Goal: Information Seeking & Learning: Learn about a topic

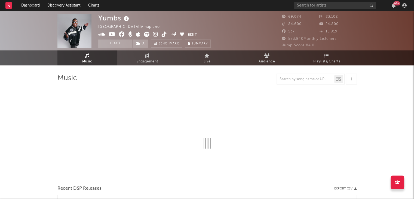
select select "6m"
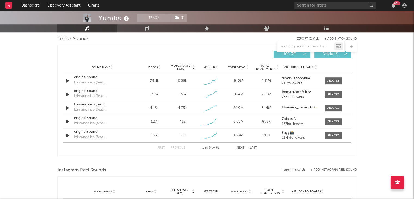
scroll to position [373, 0]
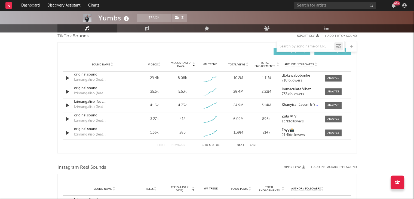
click at [412, 88] on div "Yumbs Track ( 1 ) [GEOGRAPHIC_DATA] | Amapiano Edit Track ( 1 ) Benchmark Summa…" at bounding box center [207, 49] width 414 height 822
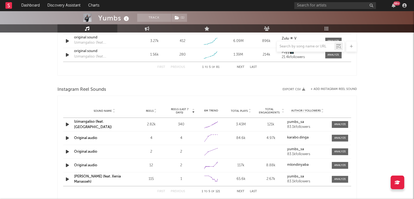
scroll to position [452, 0]
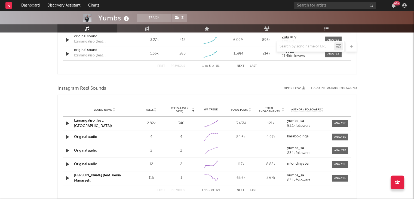
drag, startPoint x: 417, startPoint y: 66, endPoint x: 386, endPoint y: 40, distance: 41.2
drag, startPoint x: 418, startPoint y: 146, endPoint x: 387, endPoint y: 162, distance: 34.9
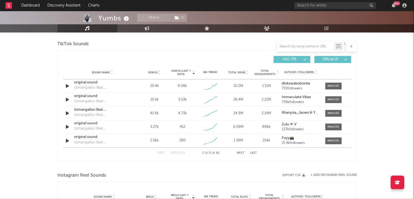
scroll to position [366, 0]
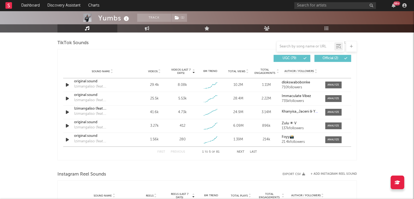
click at [406, 126] on div "Yumbs Track ( 1 ) [GEOGRAPHIC_DATA] | Amapiano Edit Track ( 1 ) Benchmark Summa…" at bounding box center [207, 56] width 414 height 822
click at [336, 85] on div at bounding box center [334, 85] width 12 height 4
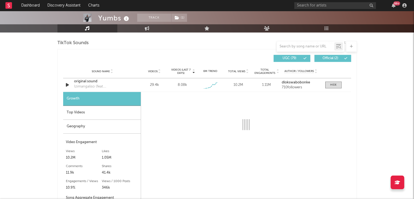
select select "1w"
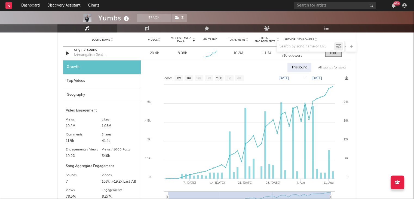
scroll to position [399, 0]
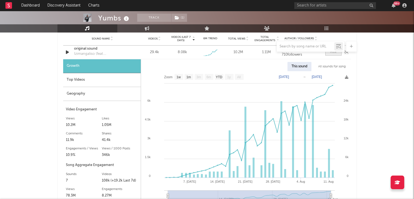
click at [334, 54] on div at bounding box center [333, 52] width 7 height 4
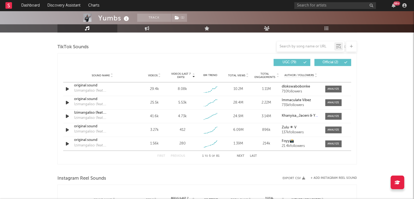
scroll to position [362, 0]
click at [414, 95] on div "Yumbs Track ( 1 ) [GEOGRAPHIC_DATA] | Amapiano Edit Track ( 1 ) Benchmark Summa…" at bounding box center [207, 60] width 414 height 822
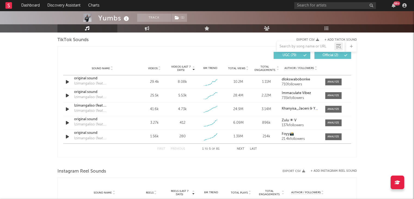
scroll to position [368, 0]
